Goal: Information Seeking & Learning: Learn about a topic

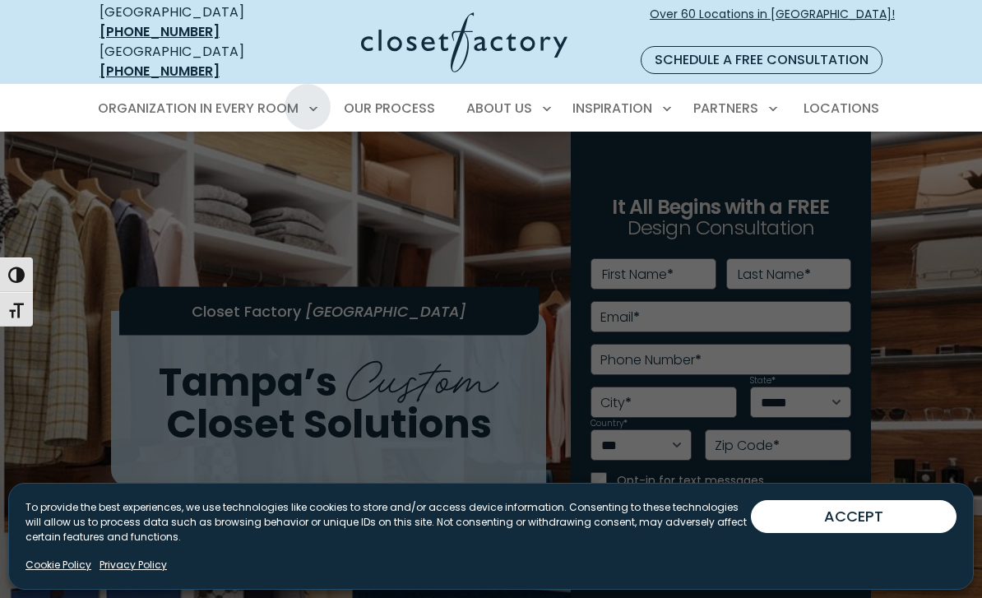
click at [195, 401] on span "Laundry Room" at bounding box center [153, 409] width 92 height 16
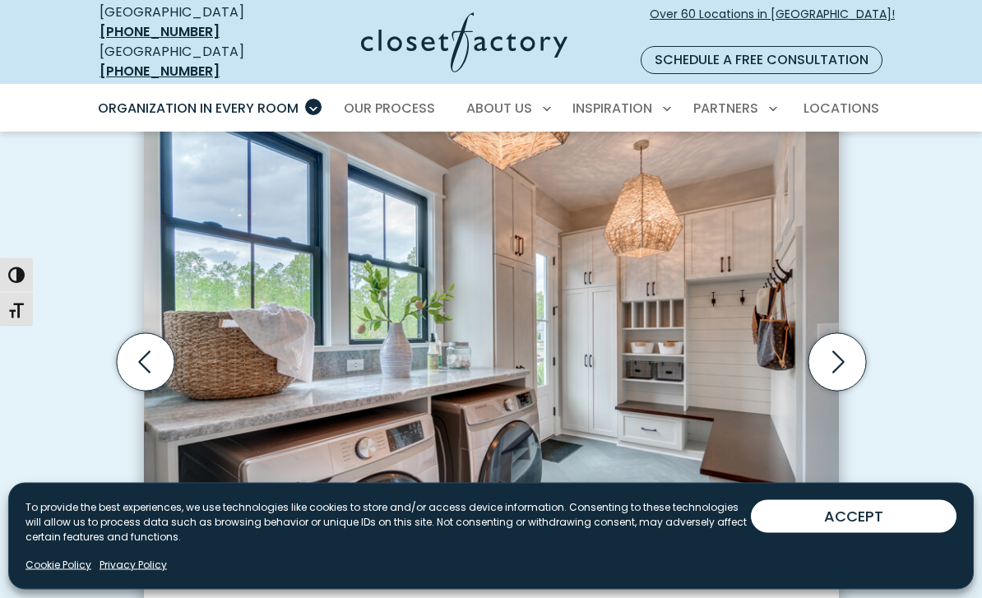
scroll to position [487, 0]
click at [844, 333] on icon "Next slide" at bounding box center [837, 362] width 58 height 58
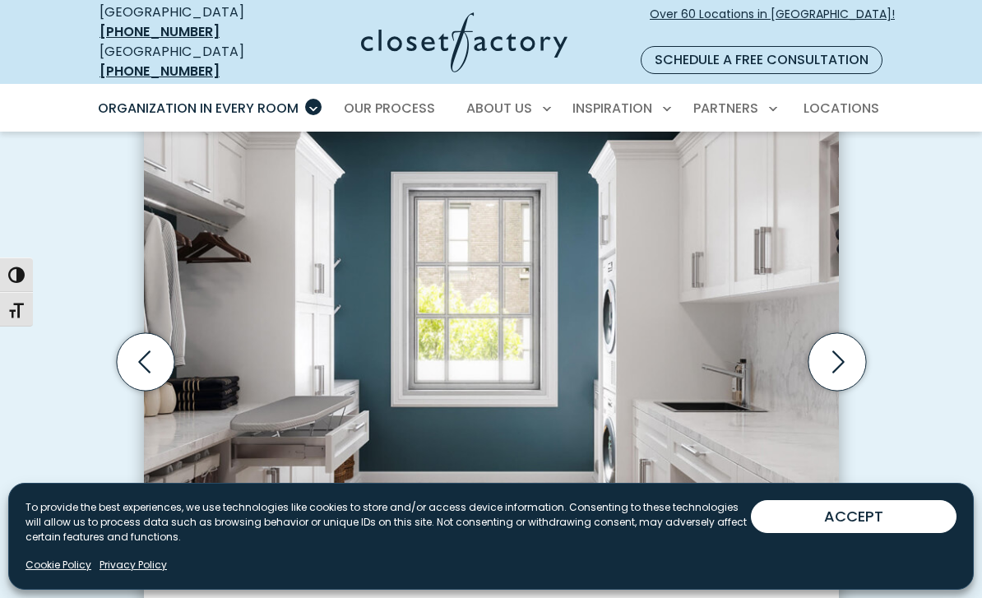
click at [849, 333] on icon "Next slide" at bounding box center [837, 362] width 58 height 58
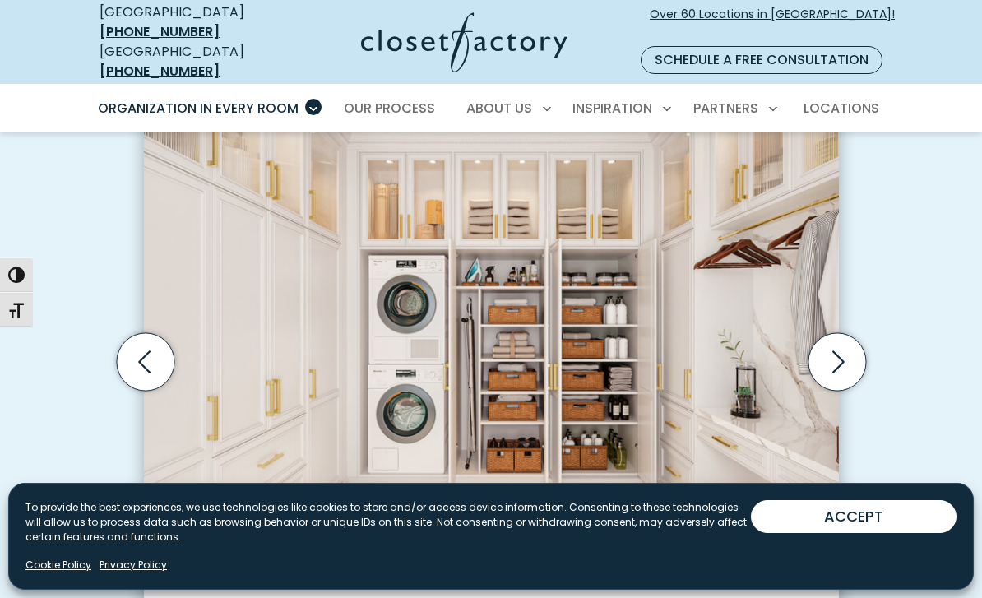
click at [850, 333] on icon "Next slide" at bounding box center [837, 362] width 58 height 58
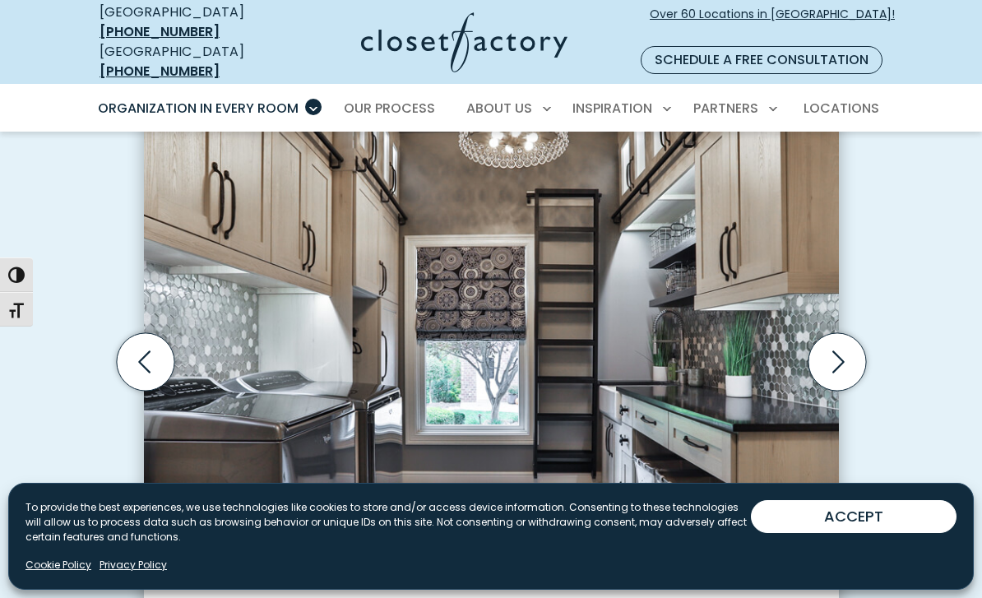
click at [854, 333] on icon "Next slide" at bounding box center [837, 362] width 58 height 58
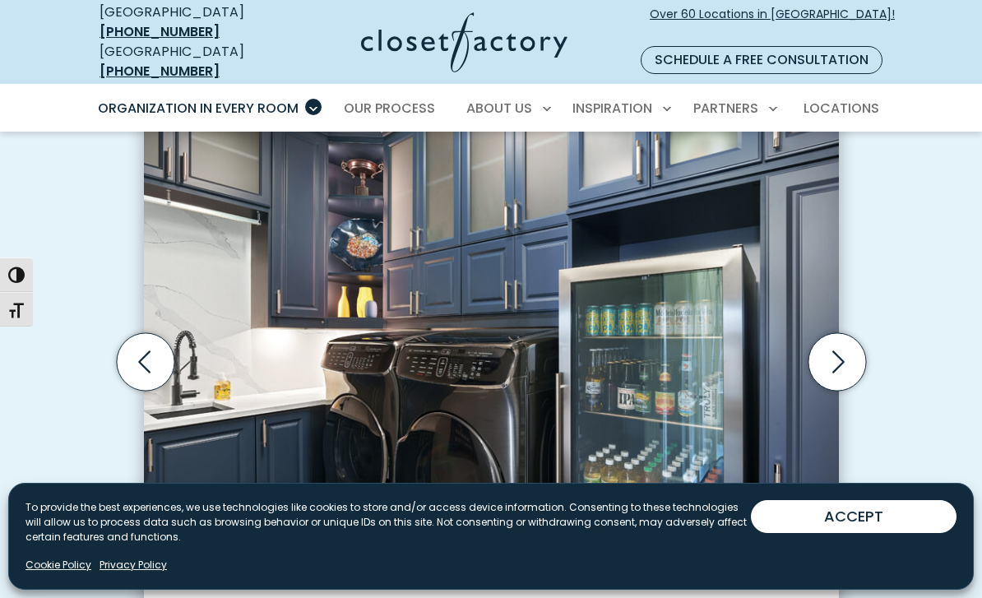
click at [858, 333] on icon "Next slide" at bounding box center [837, 362] width 58 height 58
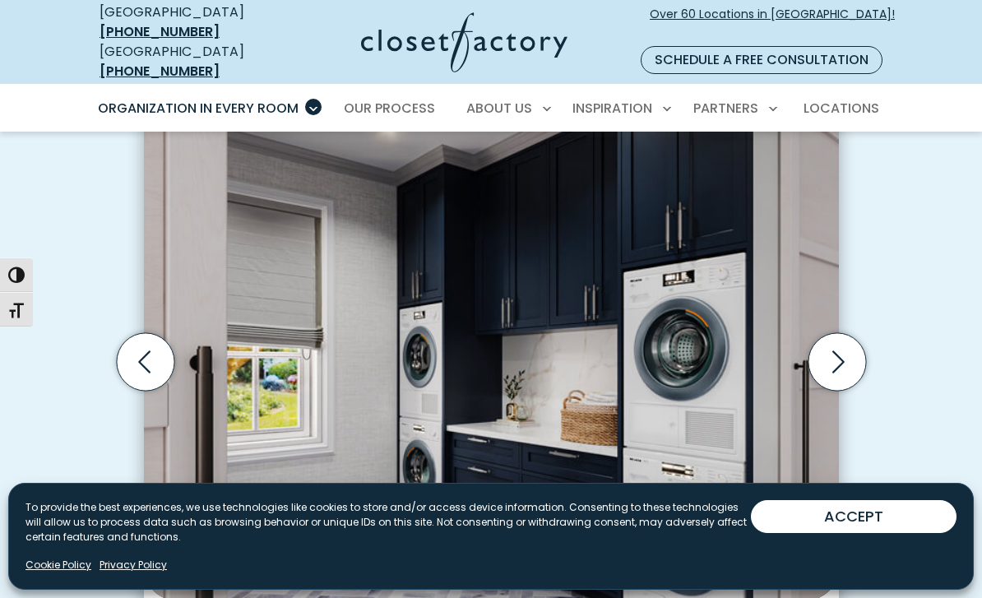
click at [860, 333] on icon "Next slide" at bounding box center [837, 362] width 58 height 58
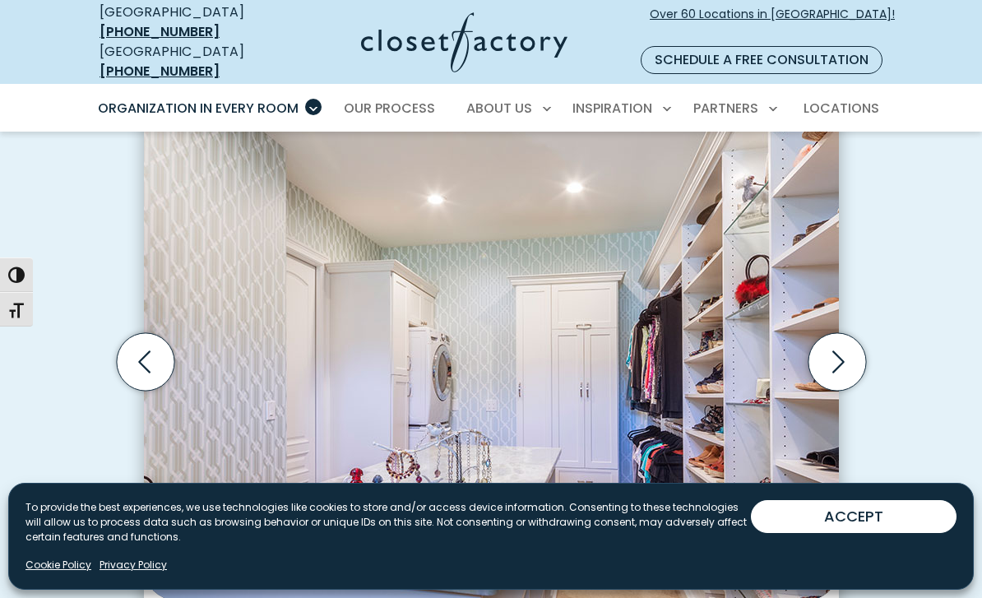
click at [860, 333] on icon "Next slide" at bounding box center [837, 362] width 58 height 58
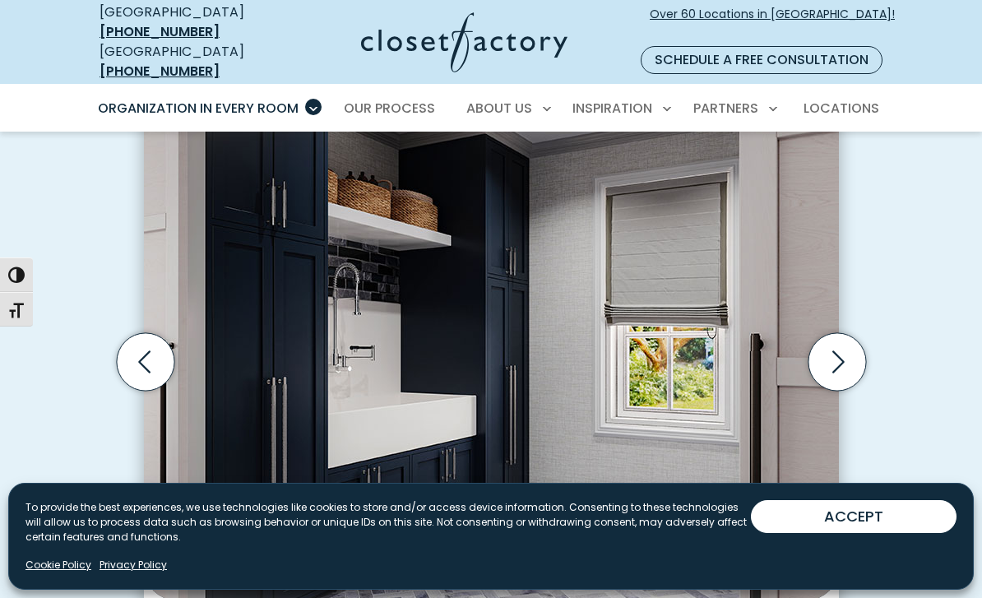
click at [859, 333] on icon "Next slide" at bounding box center [837, 362] width 58 height 58
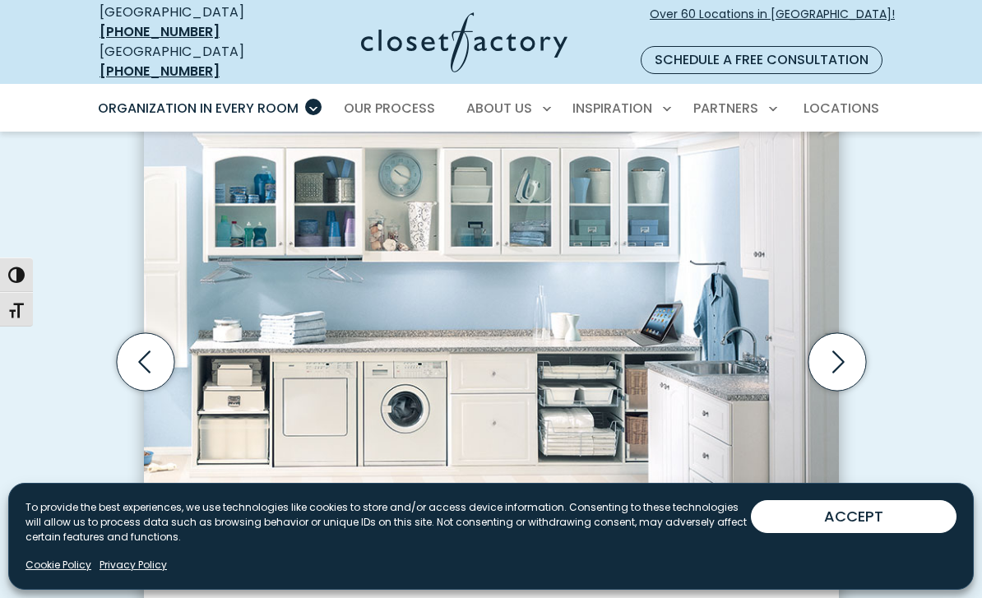
click at [858, 333] on icon "Next slide" at bounding box center [837, 362] width 58 height 58
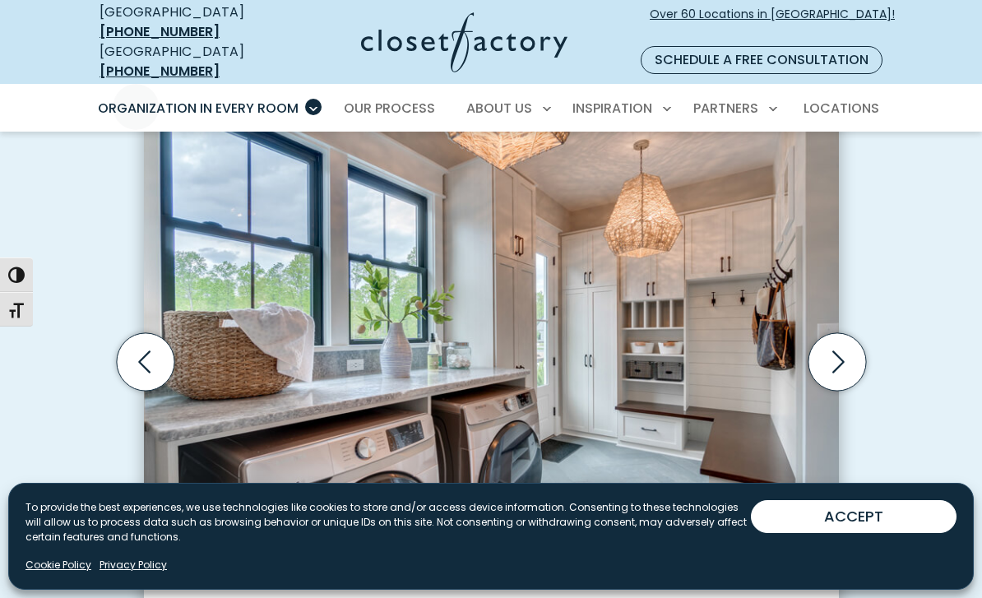
click at [422, 99] on span "Our Process" at bounding box center [389, 108] width 91 height 19
